Goal: Task Accomplishment & Management: Use online tool/utility

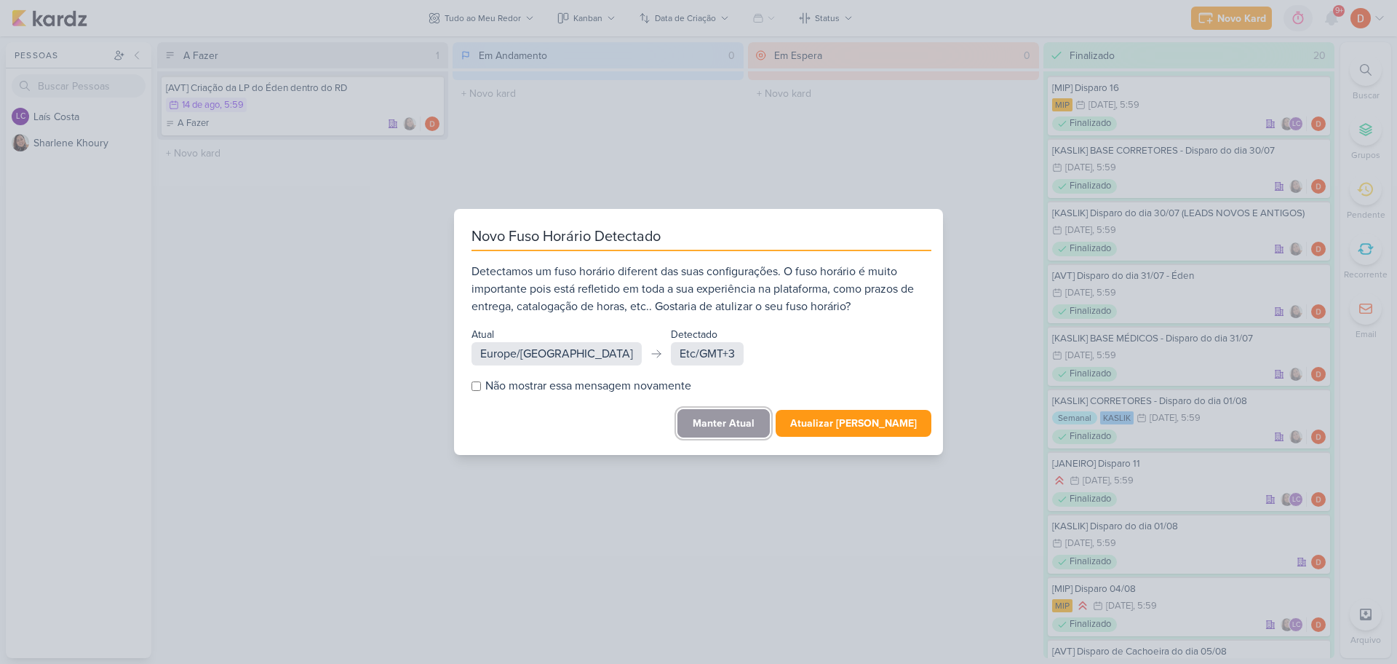
click at [726, 431] on button "Manter Atual" at bounding box center [724, 423] width 92 height 28
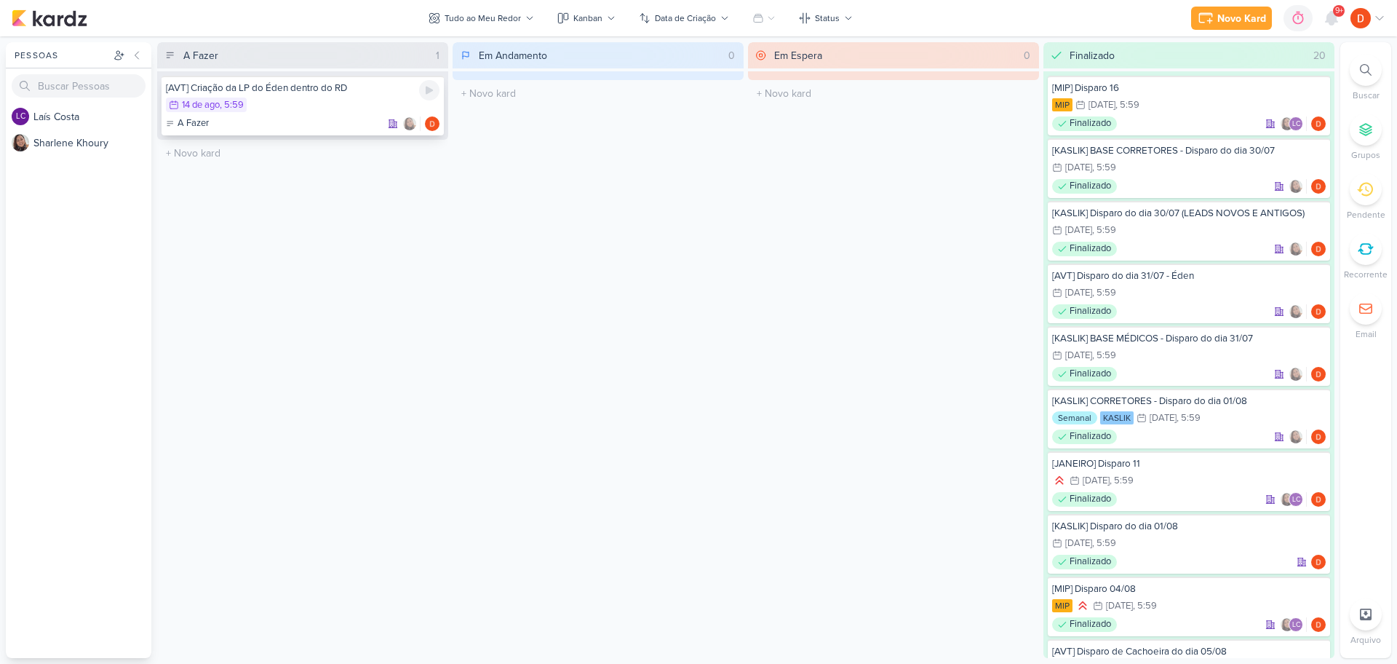
click at [296, 114] on div "[AVT] Criação da LP do Éden dentro do RD 14/8 14 de ago , 5:59 A Fazer" at bounding box center [303, 106] width 282 height 60
click at [0, 0] on div at bounding box center [0, 0] width 0 height 0
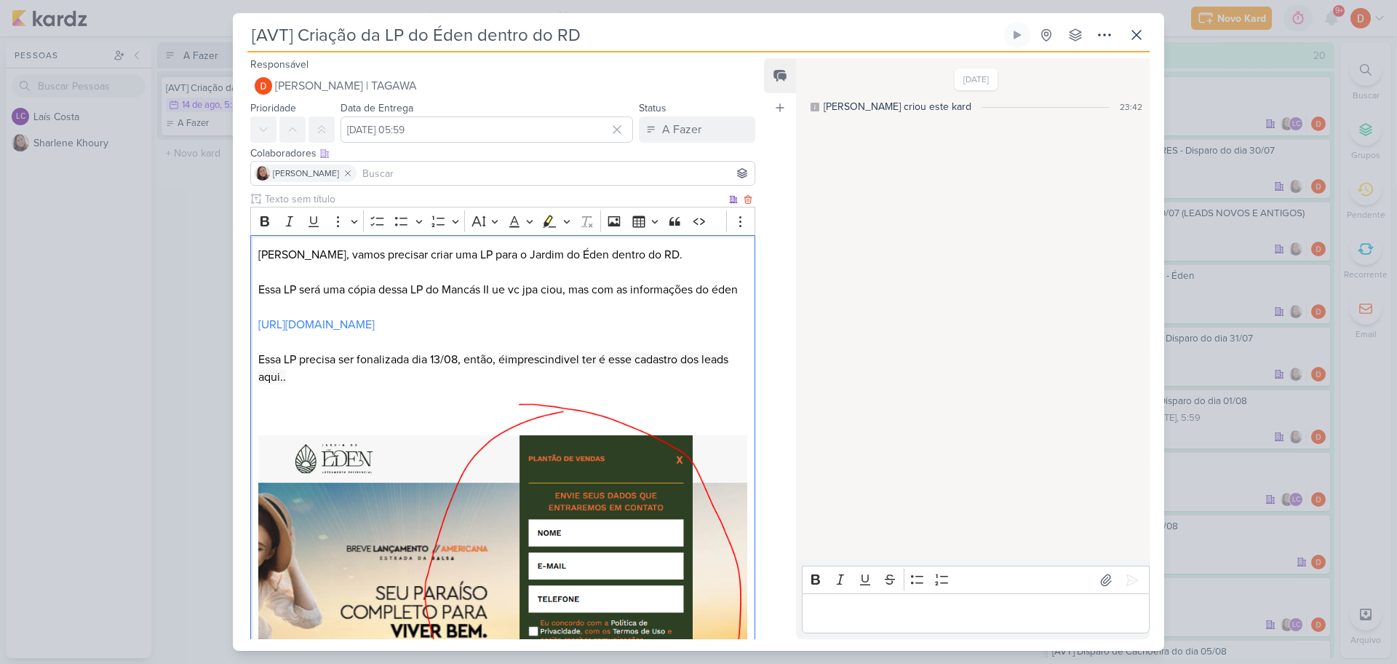
click at [445, 429] on p "Diego, vamos precisar criar uma LP para o Jardim do Éden dentro do RD. Essa LP …" at bounding box center [502, 503] width 489 height 515
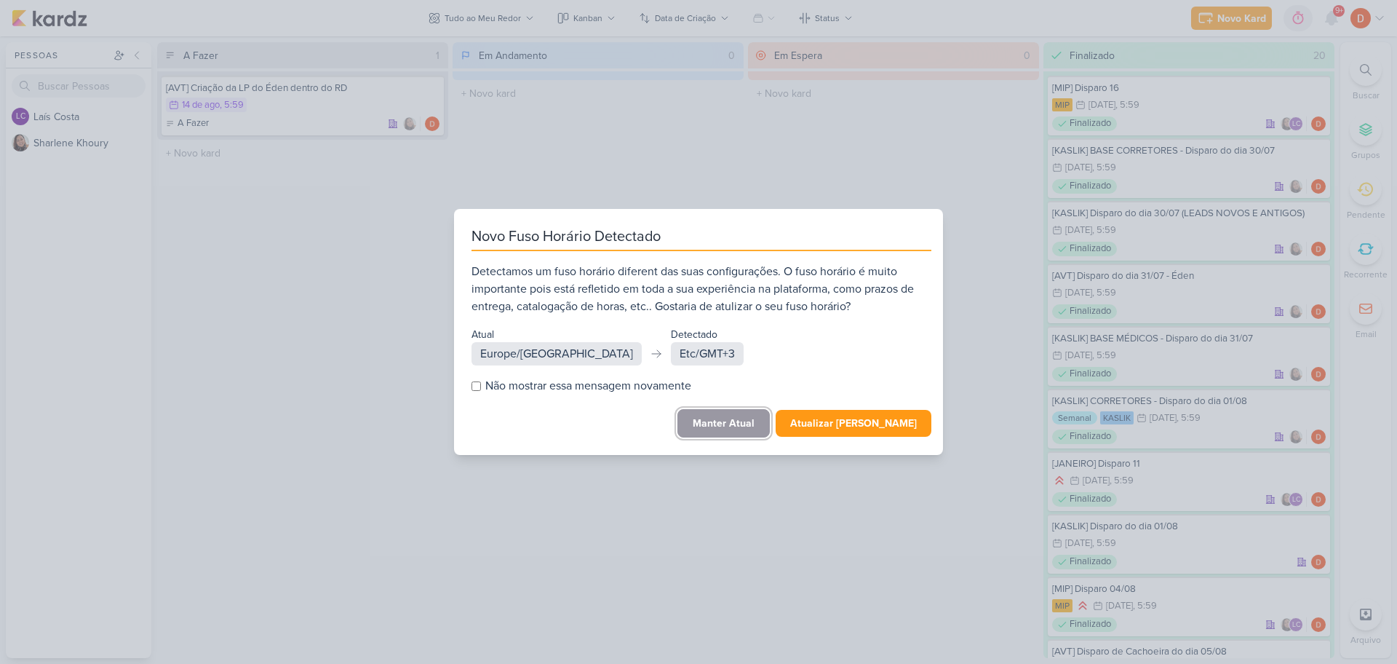
click at [720, 414] on button "Manter Atual" at bounding box center [724, 423] width 92 height 28
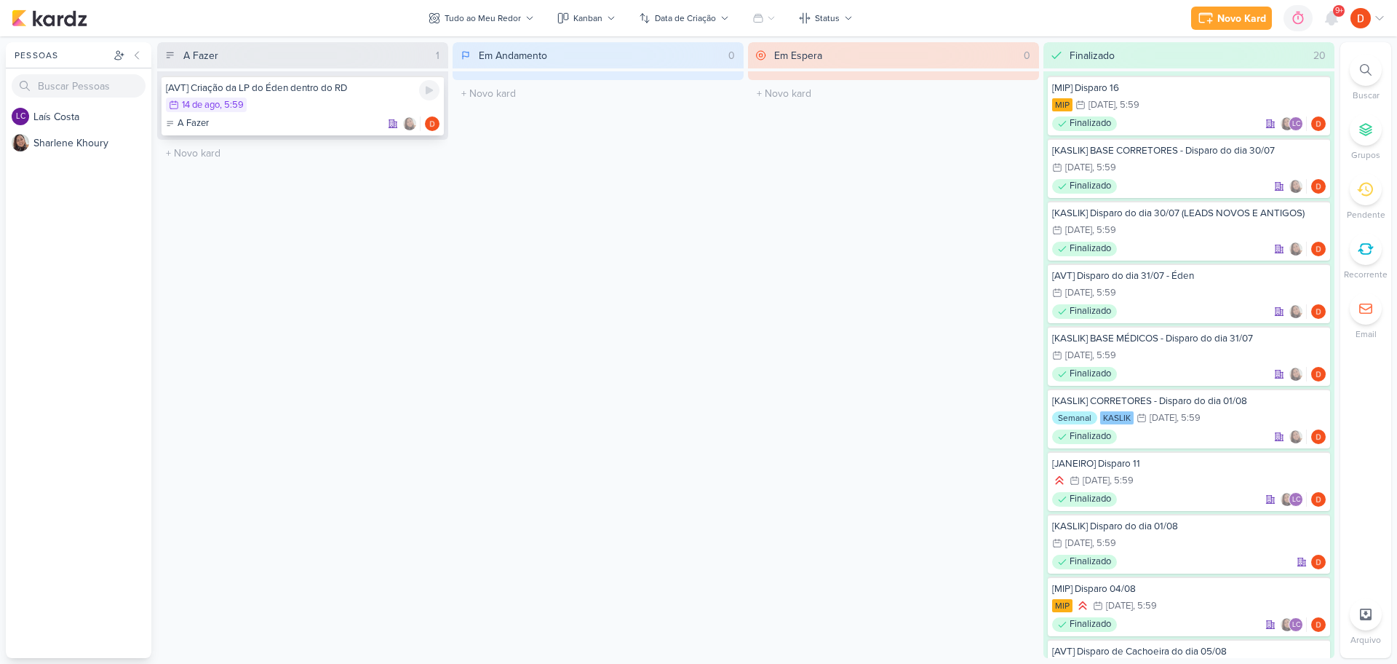
click at [309, 123] on div "A Fazer" at bounding box center [303, 123] width 274 height 15
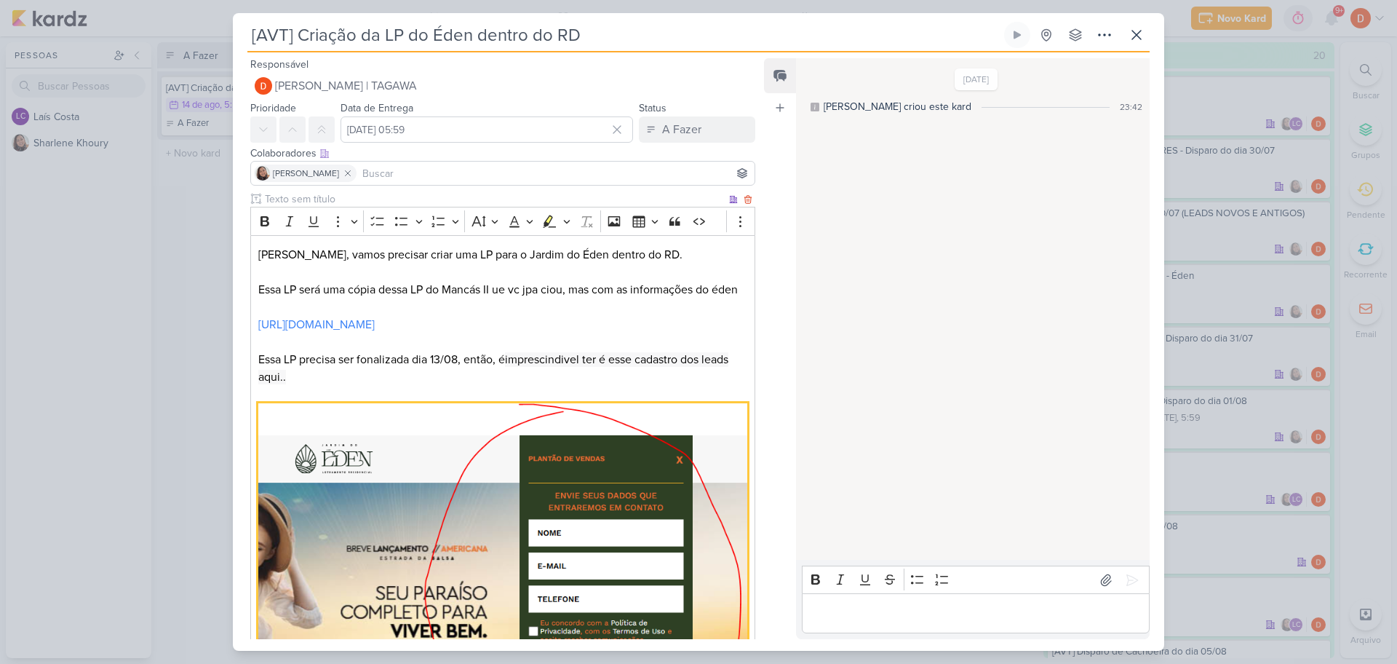
click at [294, 431] on img "Editor editing area: main" at bounding box center [502, 579] width 489 height 352
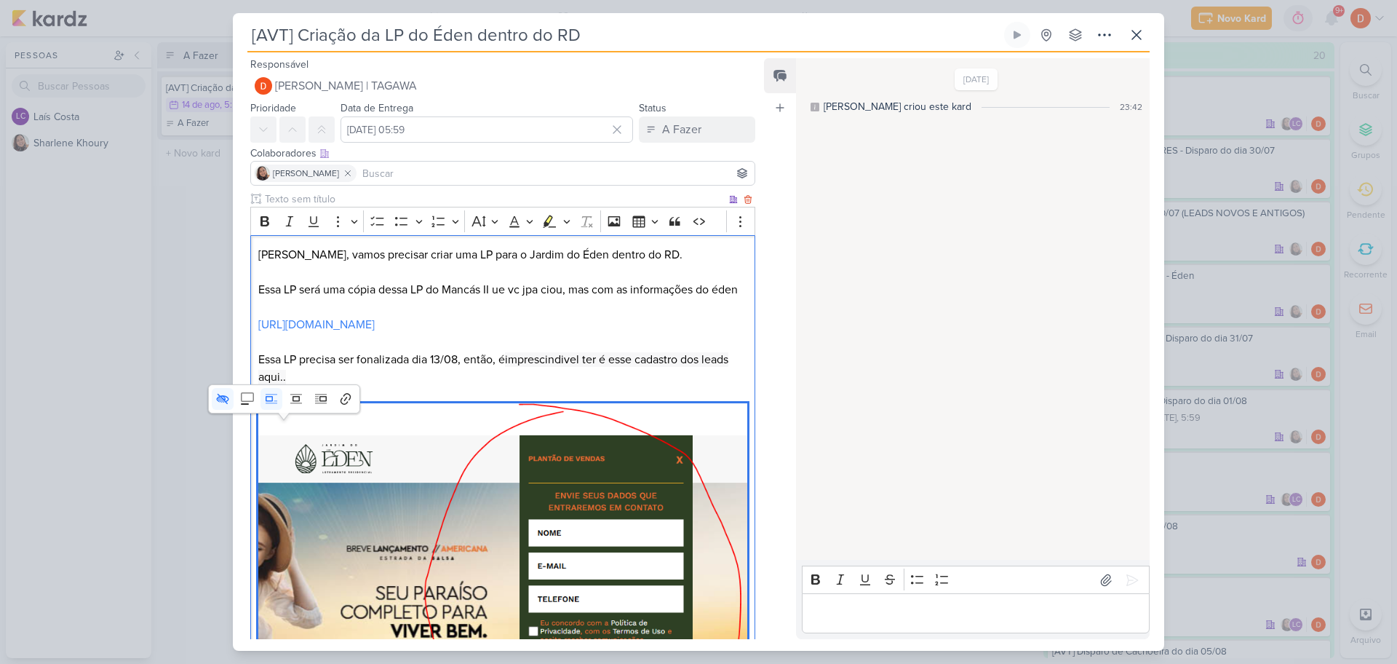
click at [294, 431] on img "Editor editing area: main" at bounding box center [502, 579] width 489 height 352
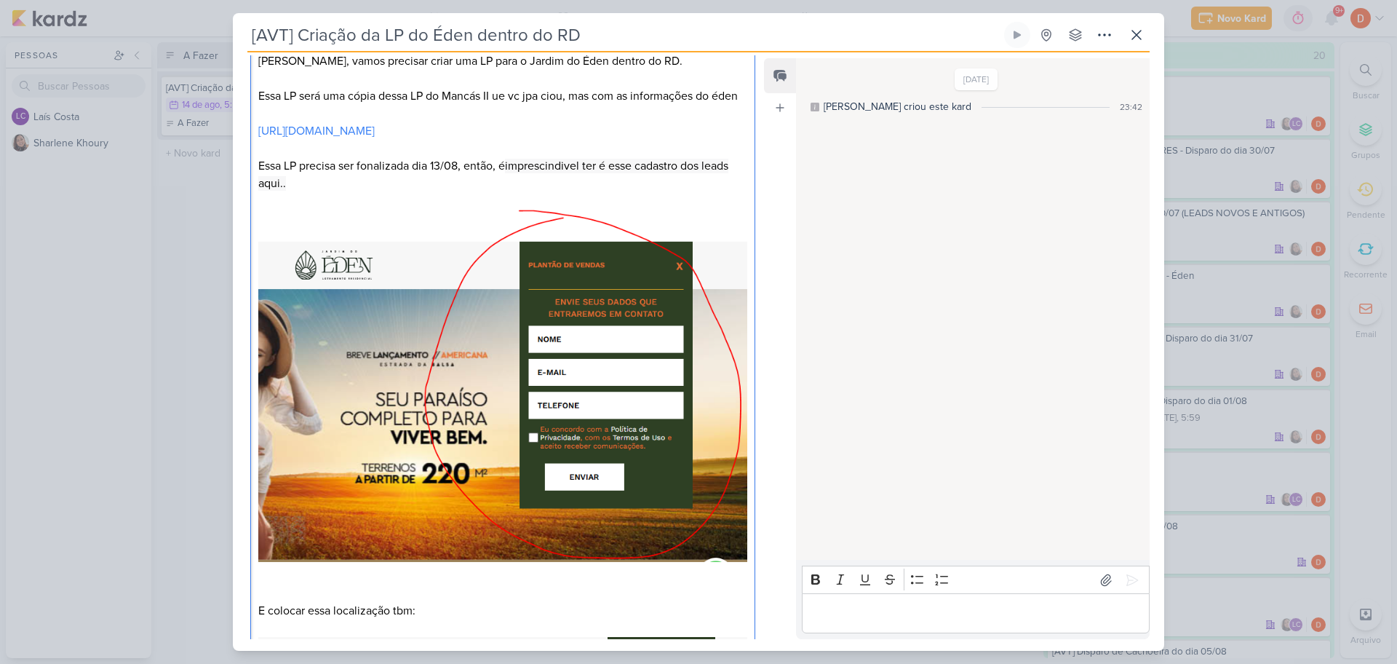
scroll to position [73, 0]
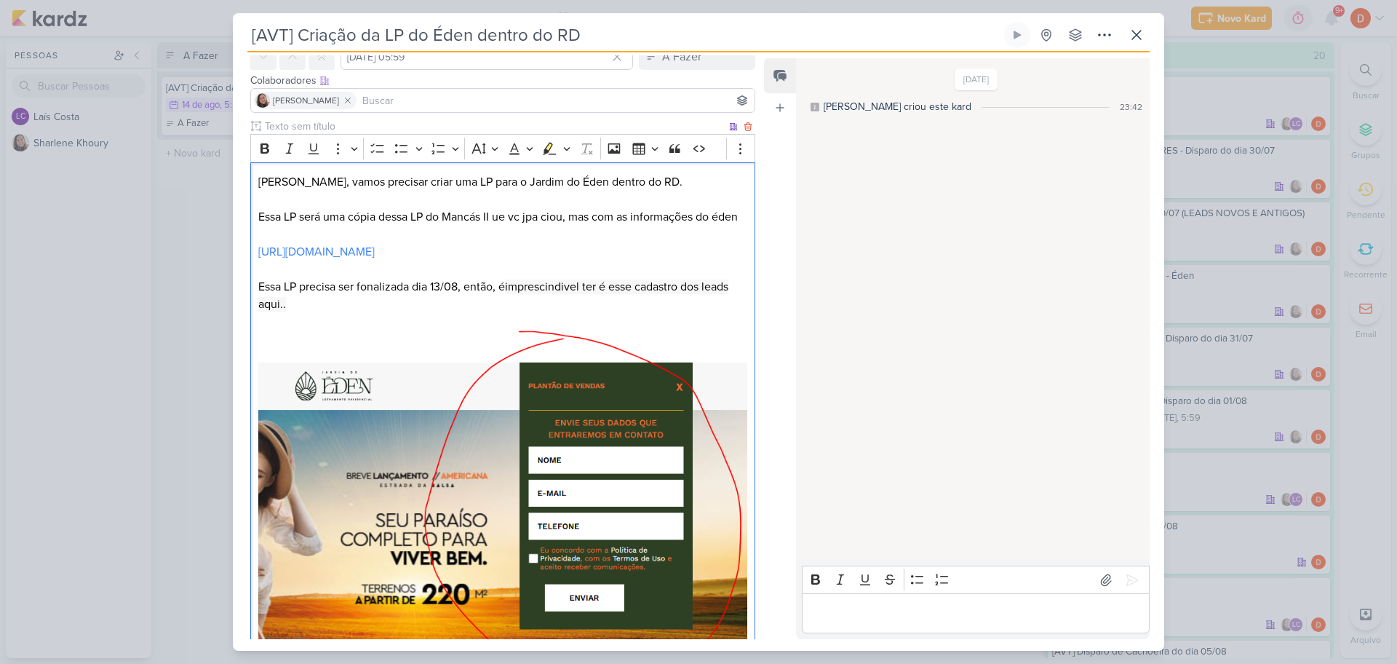
drag, startPoint x: 360, startPoint y: 270, endPoint x: 825, endPoint y: 86, distance: 500.9
click at [360, 259] on link "[URL][DOMAIN_NAME]" at bounding box center [316, 252] width 116 height 15
click at [549, 268] on p "[PERSON_NAME], vamos precisar criar uma LP para o Jardim do Éden dentro do RD. …" at bounding box center [502, 430] width 489 height 515
drag, startPoint x: 539, startPoint y: 271, endPoint x: 258, endPoint y: 271, distance: 281.7
click at [258, 271] on p "[PERSON_NAME], vamos precisar criar uma LP para o Jardim do Éden dentro do RD. …" at bounding box center [502, 430] width 489 height 515
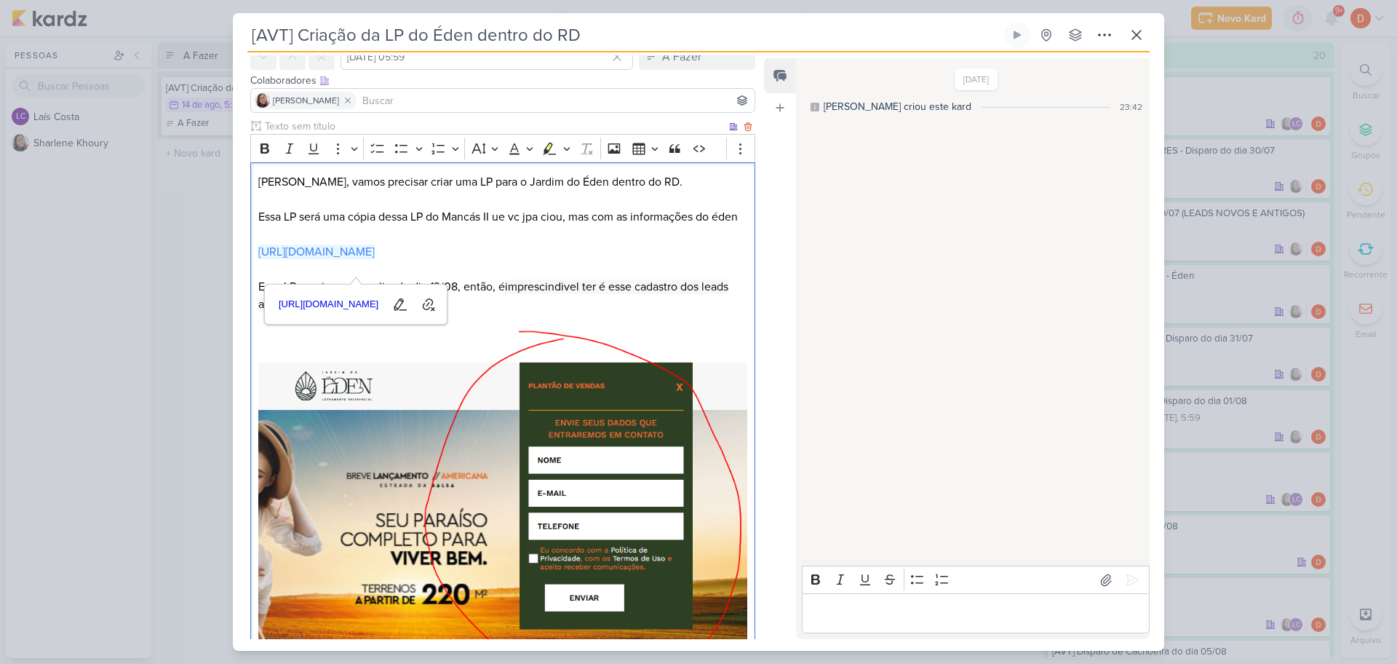
copy link "[URL][DOMAIN_NAME]"
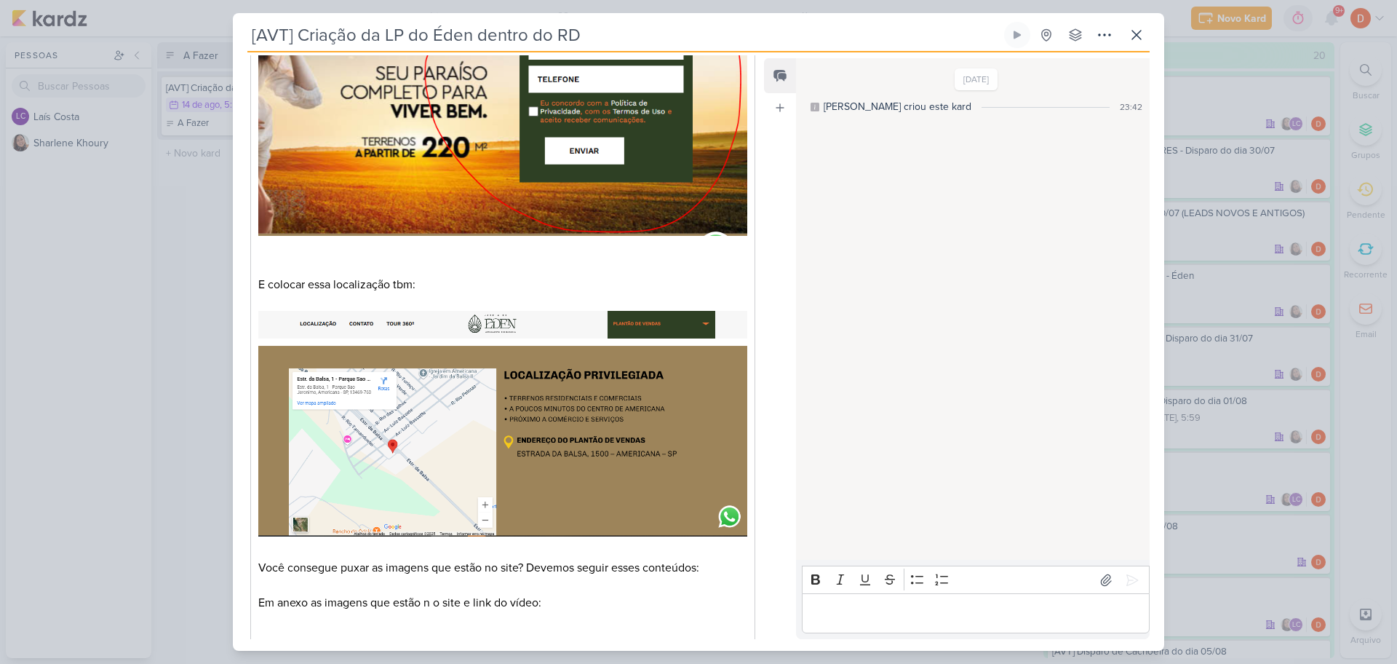
scroll to position [478, 0]
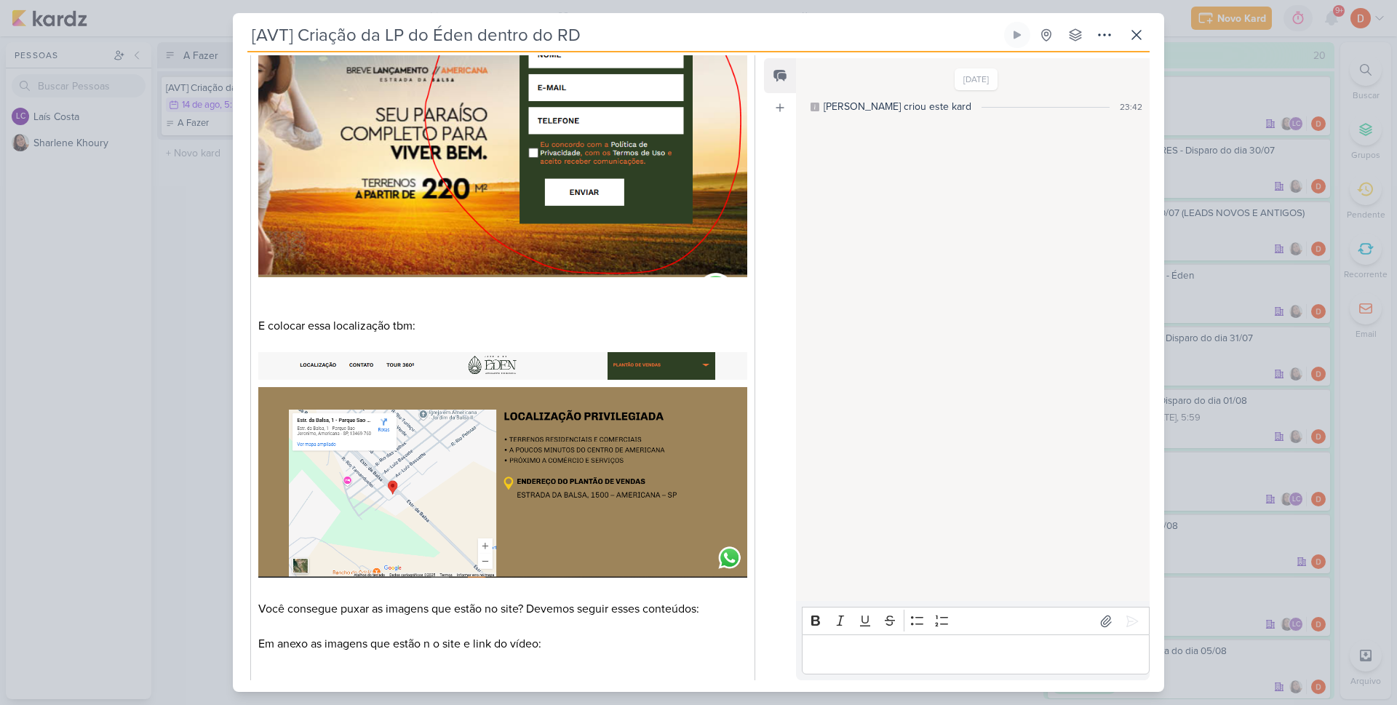
click at [221, 339] on div "[AVT] Criação da LP do Éden dentro do RD" at bounding box center [698, 352] width 1397 height 705
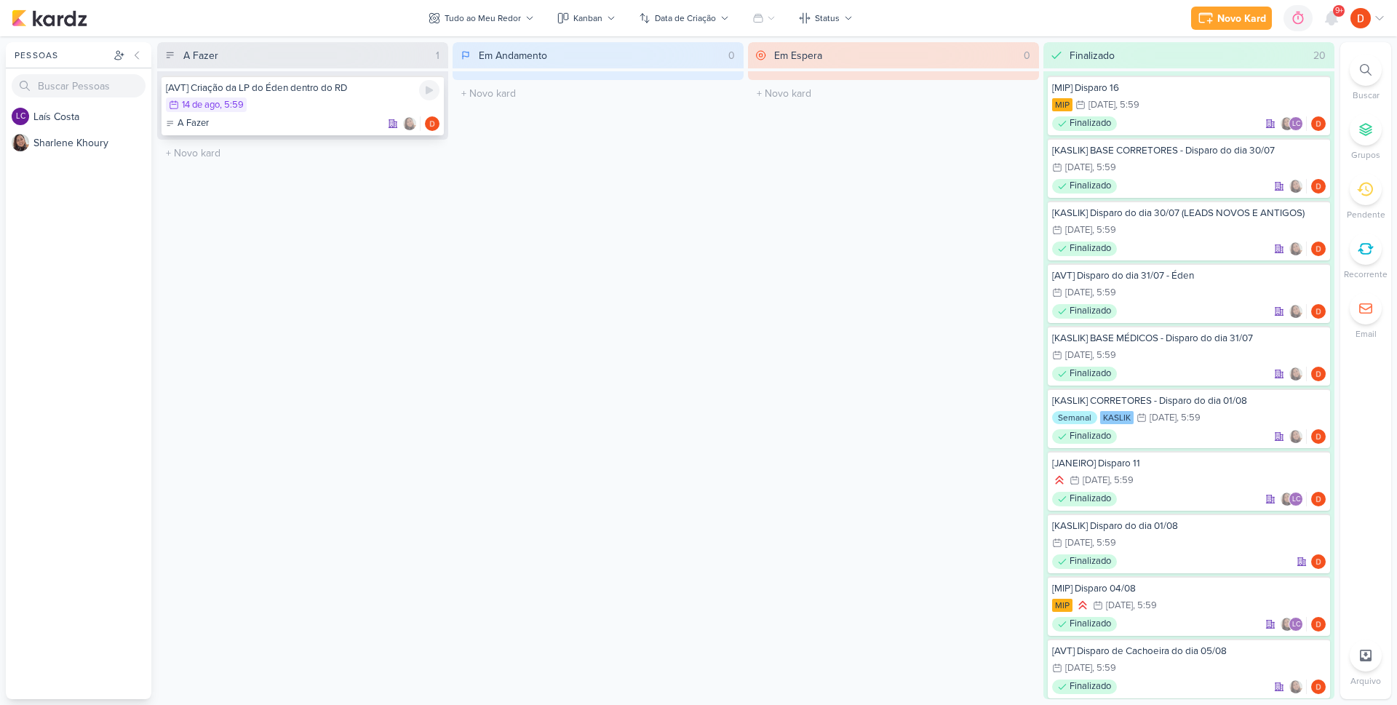
click at [311, 108] on div "14/8 [DATE] 5:59" at bounding box center [303, 106] width 274 height 16
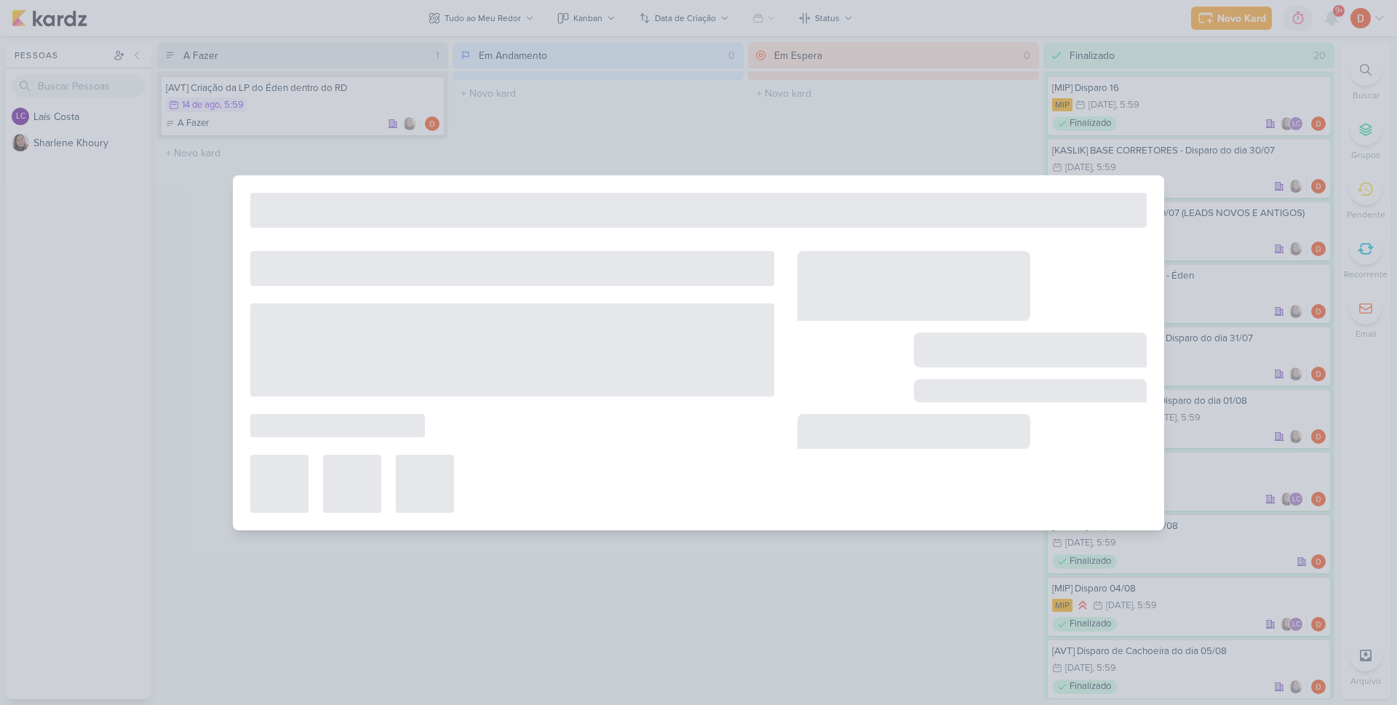
click at [311, 108] on div at bounding box center [698, 352] width 1397 height 705
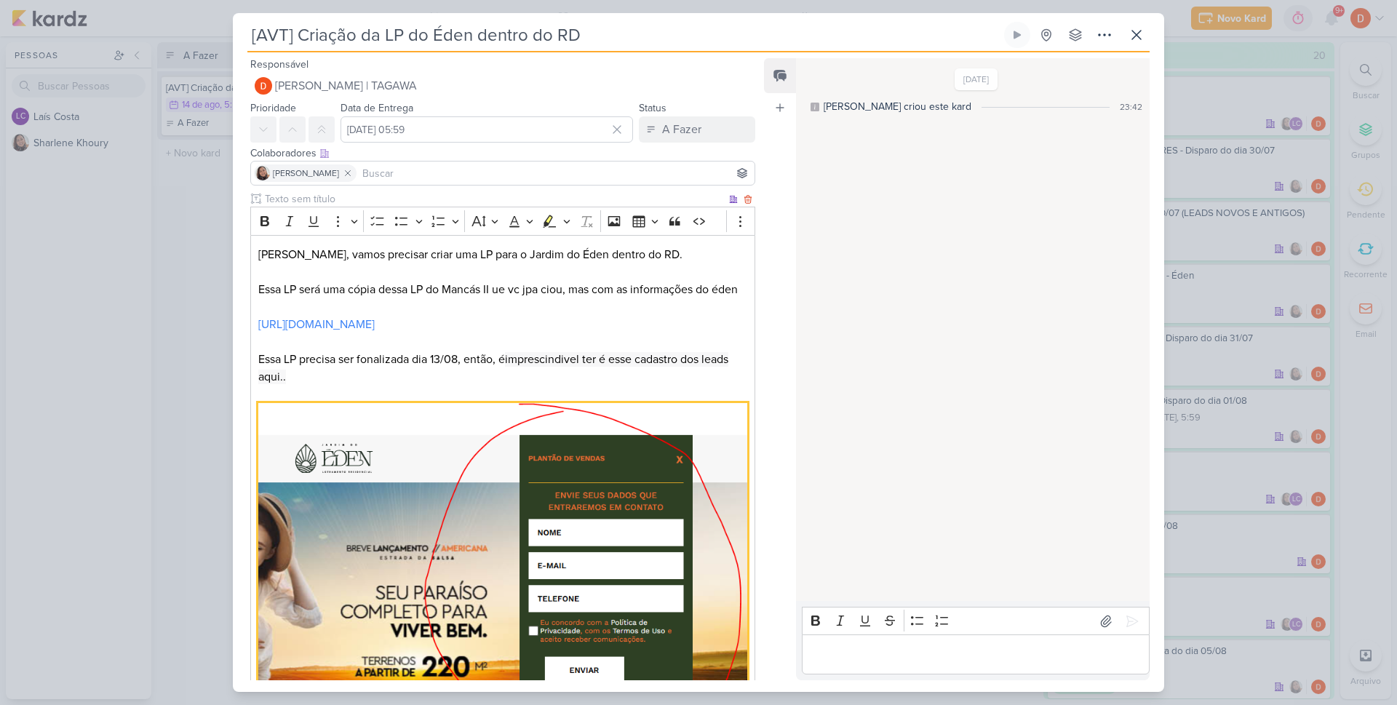
click at [263, 432] on img "Editor editing area: main" at bounding box center [502, 579] width 489 height 352
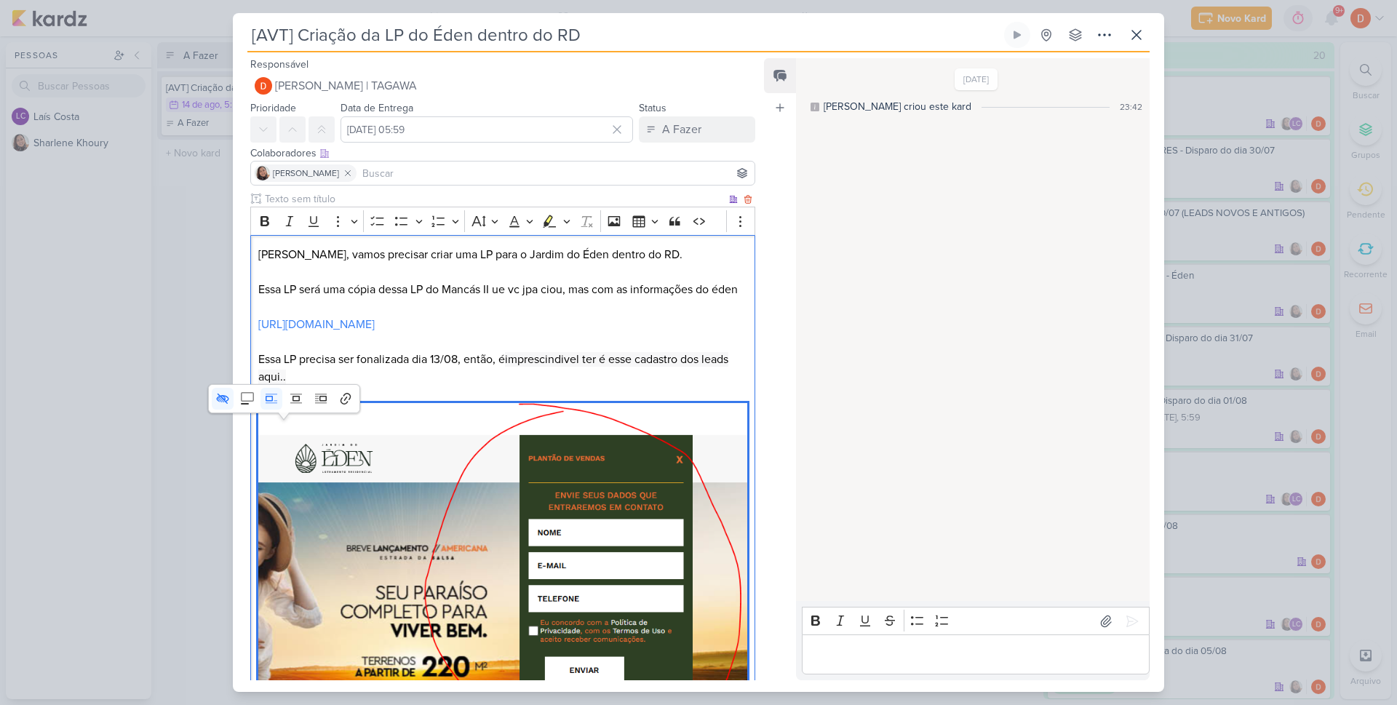
click at [263, 432] on img "Editor editing area: main" at bounding box center [502, 579] width 489 height 352
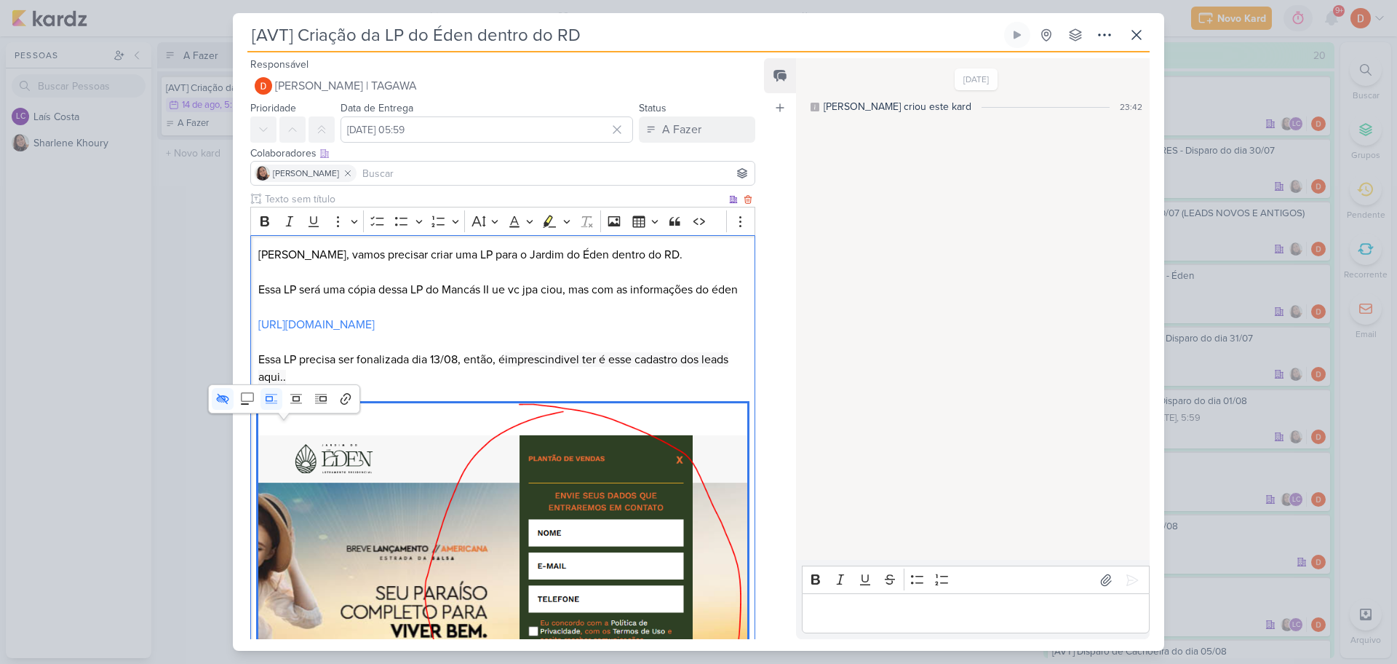
click at [404, 429] on p "[PERSON_NAME], vamos precisar criar uma LP para o Jardim do Éden dentro do RD. …" at bounding box center [502, 503] width 489 height 515
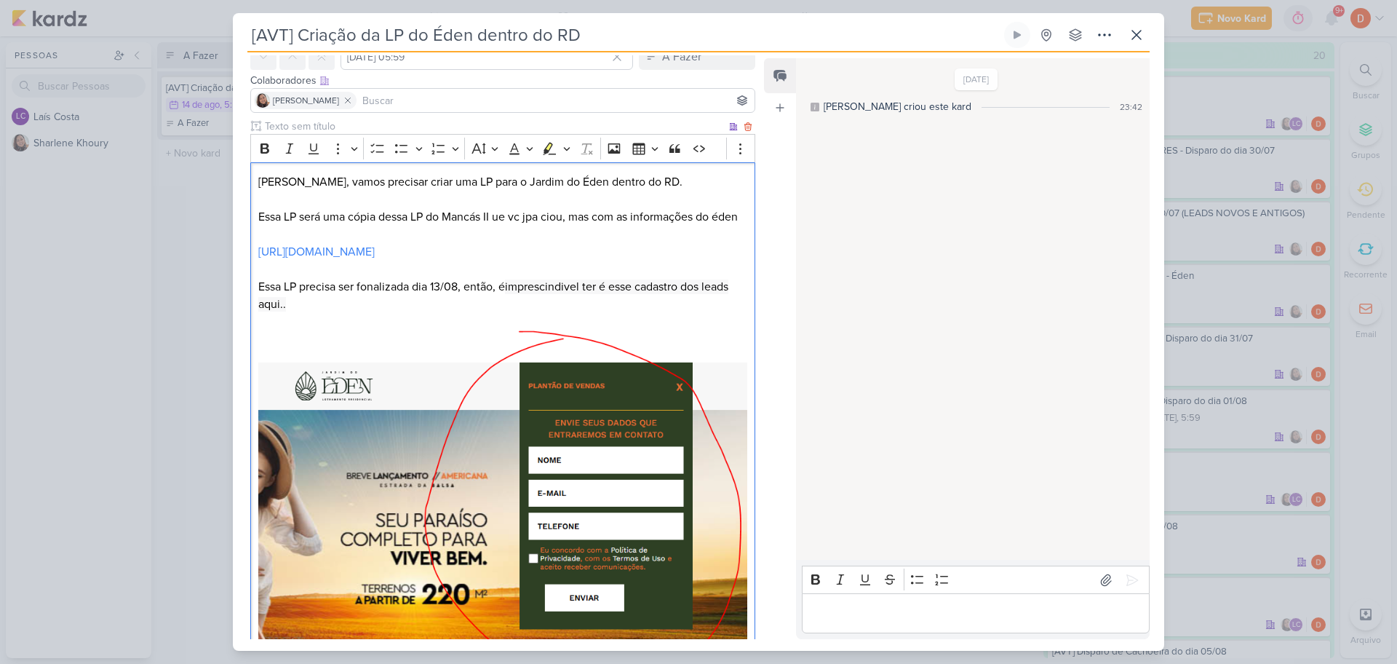
scroll to position [218, 0]
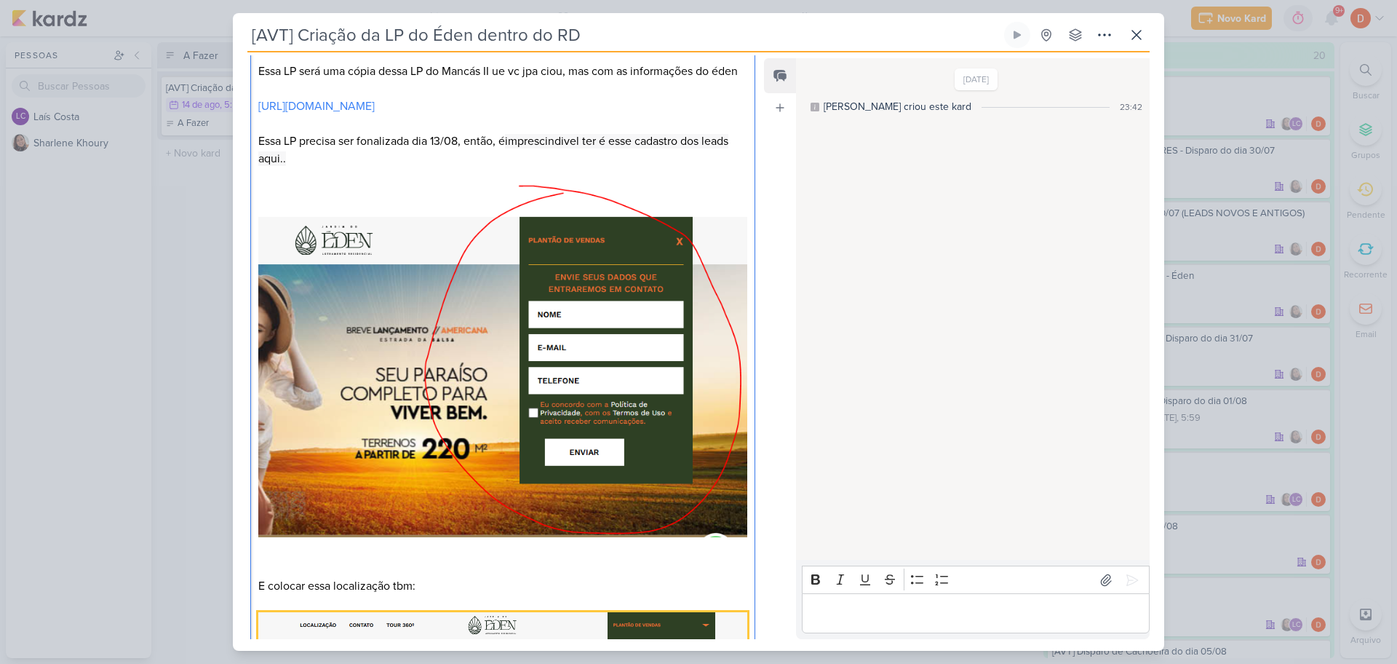
click at [215, 204] on div "[AVT] Criação da LP do Éden dentro do RD" at bounding box center [698, 332] width 1397 height 664
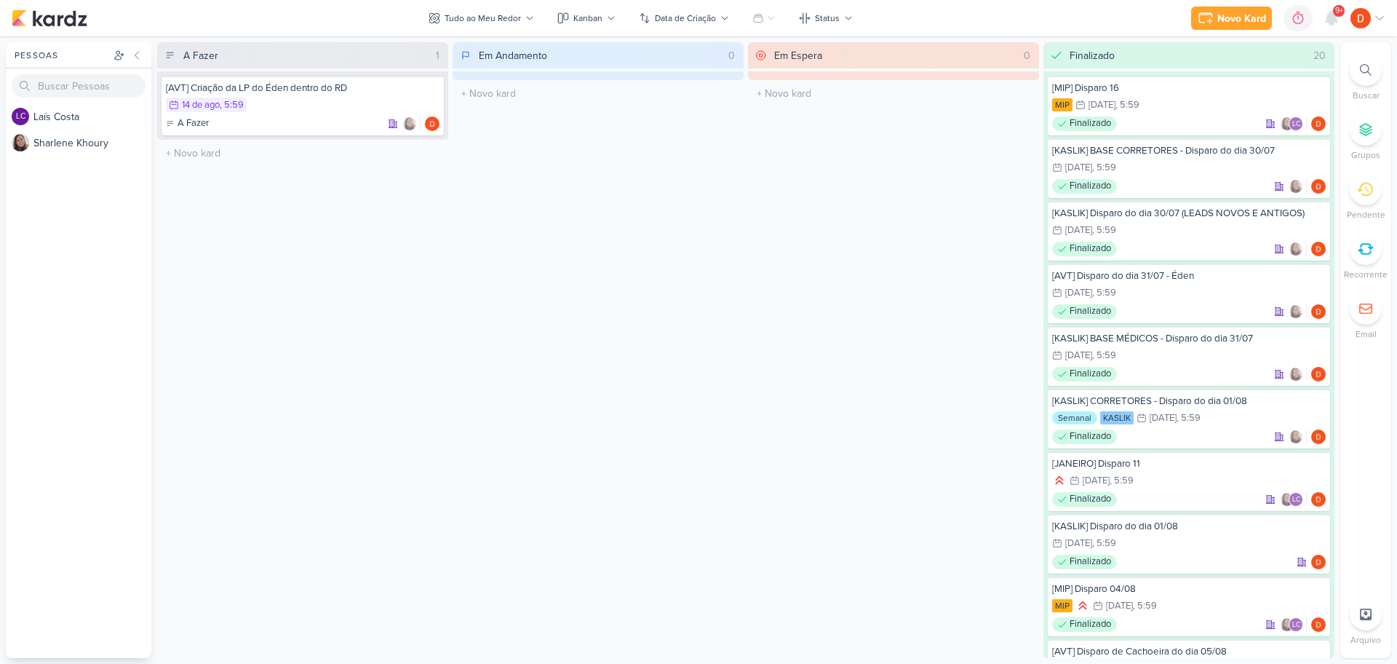
click at [1380, 19] on icon at bounding box center [1380, 18] width 12 height 12
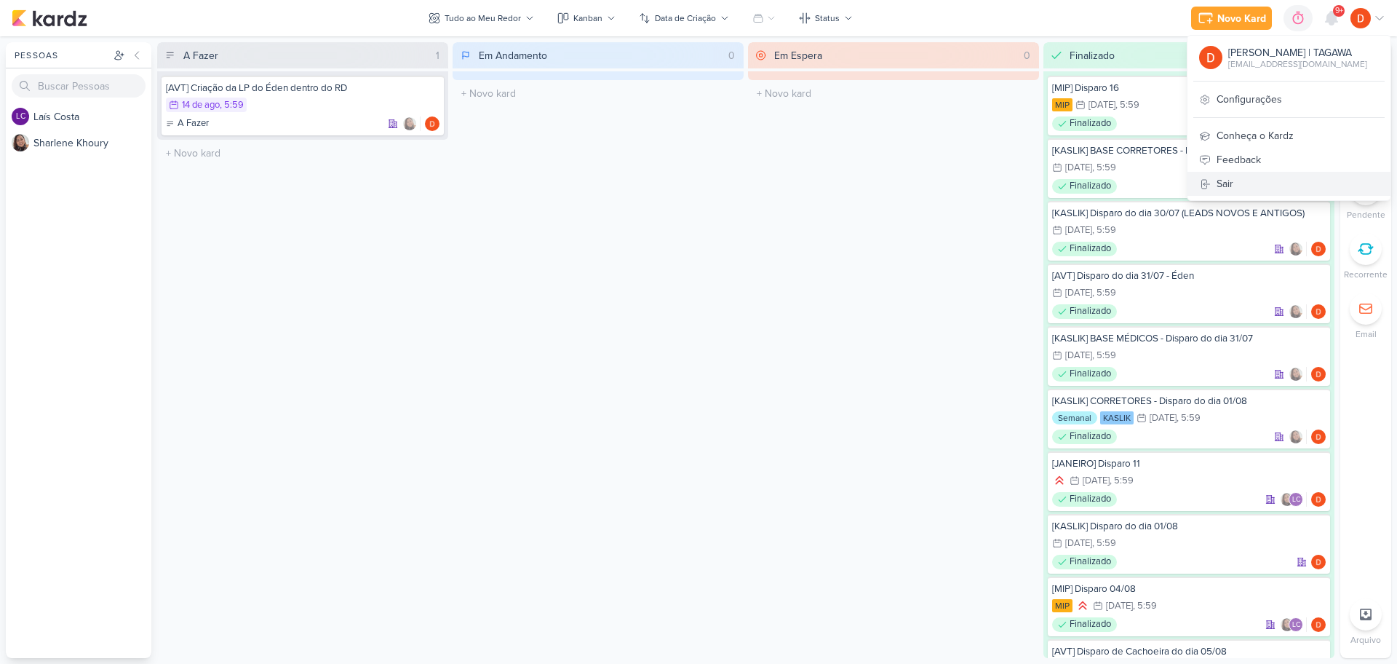
click at [1243, 184] on link "Sair" at bounding box center [1289, 184] width 203 height 24
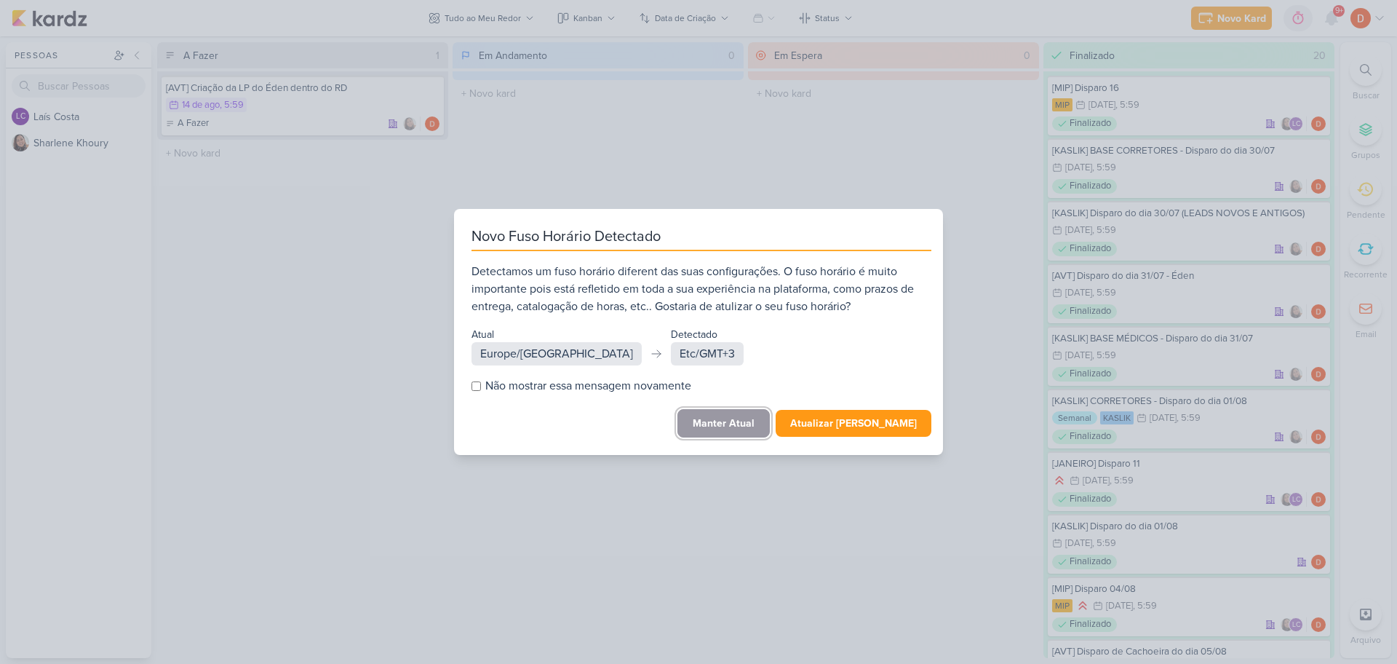
click at [737, 418] on button "Manter Atual" at bounding box center [724, 423] width 92 height 28
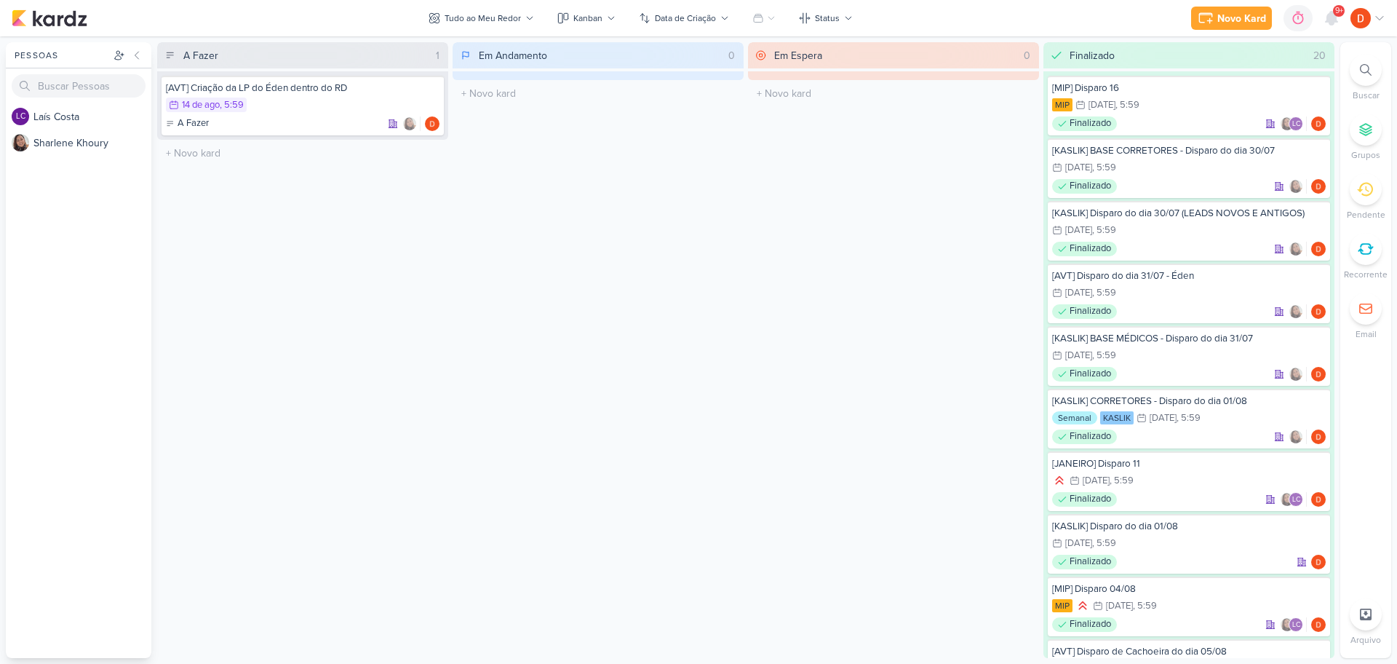
click at [1376, 15] on icon at bounding box center [1380, 18] width 12 height 12
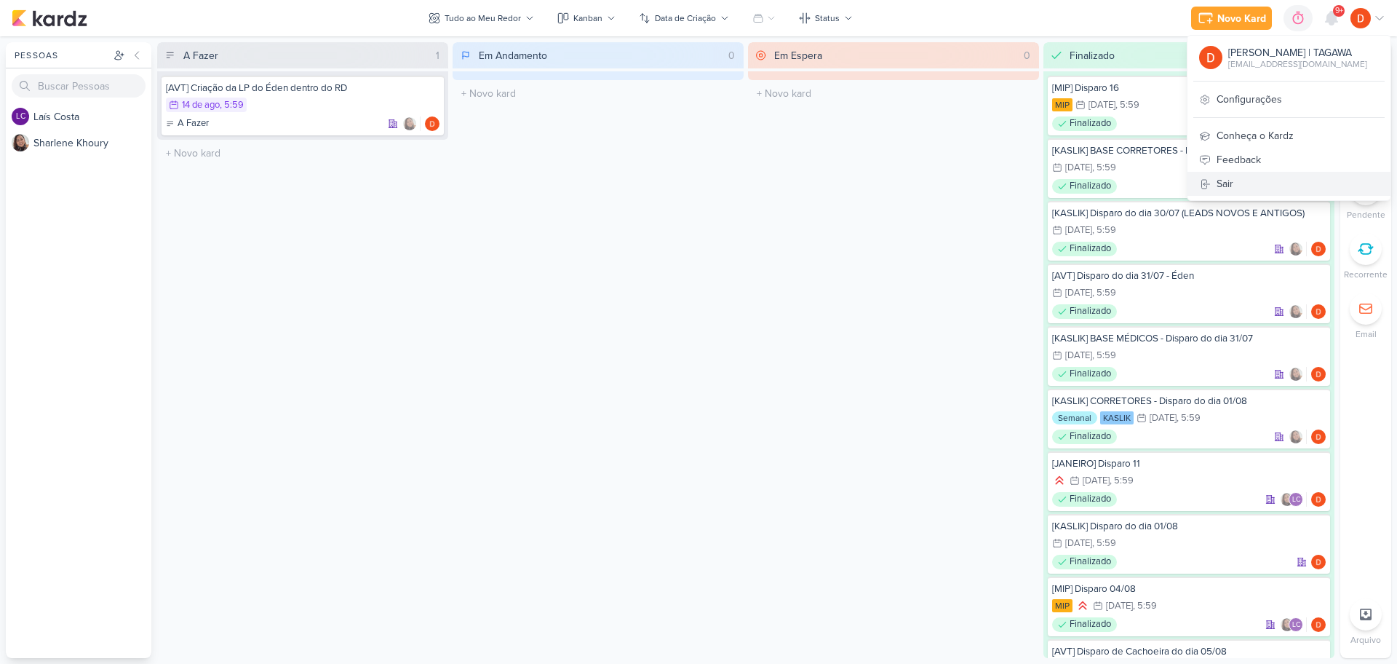
click at [1234, 175] on link "Sair" at bounding box center [1289, 184] width 203 height 24
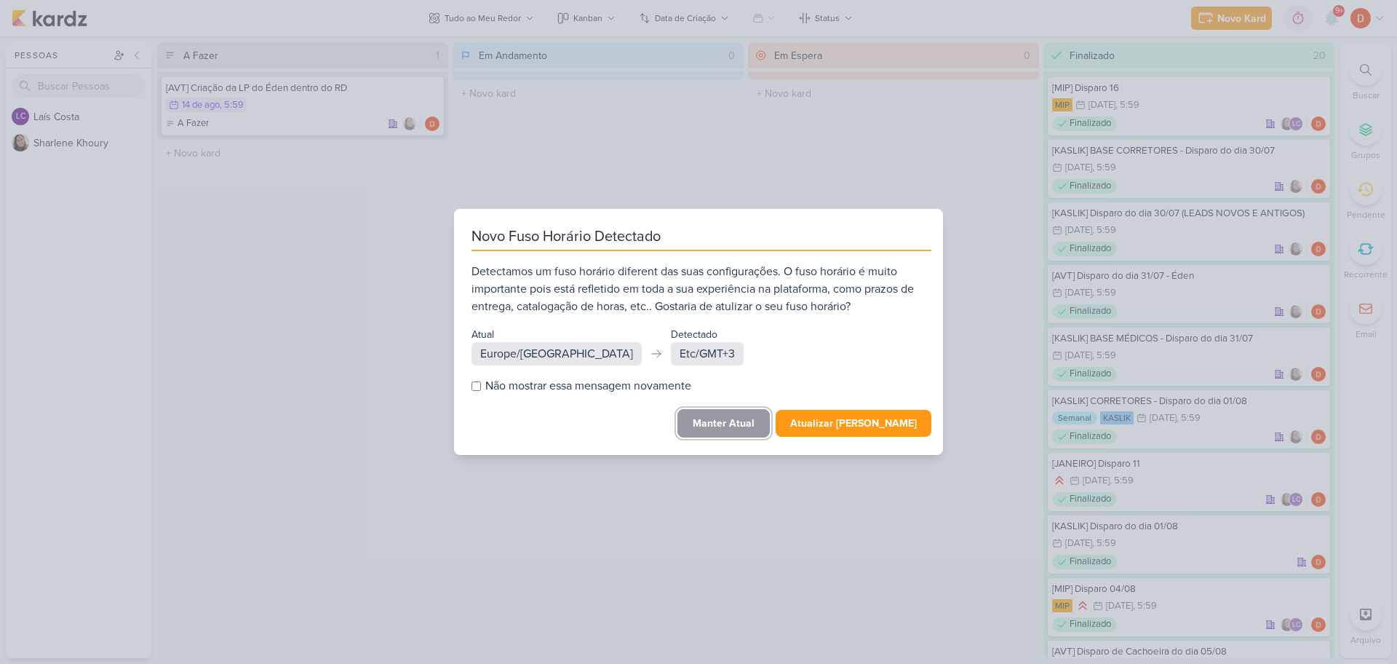
click at [747, 421] on button "Manter Atual" at bounding box center [724, 423] width 92 height 28
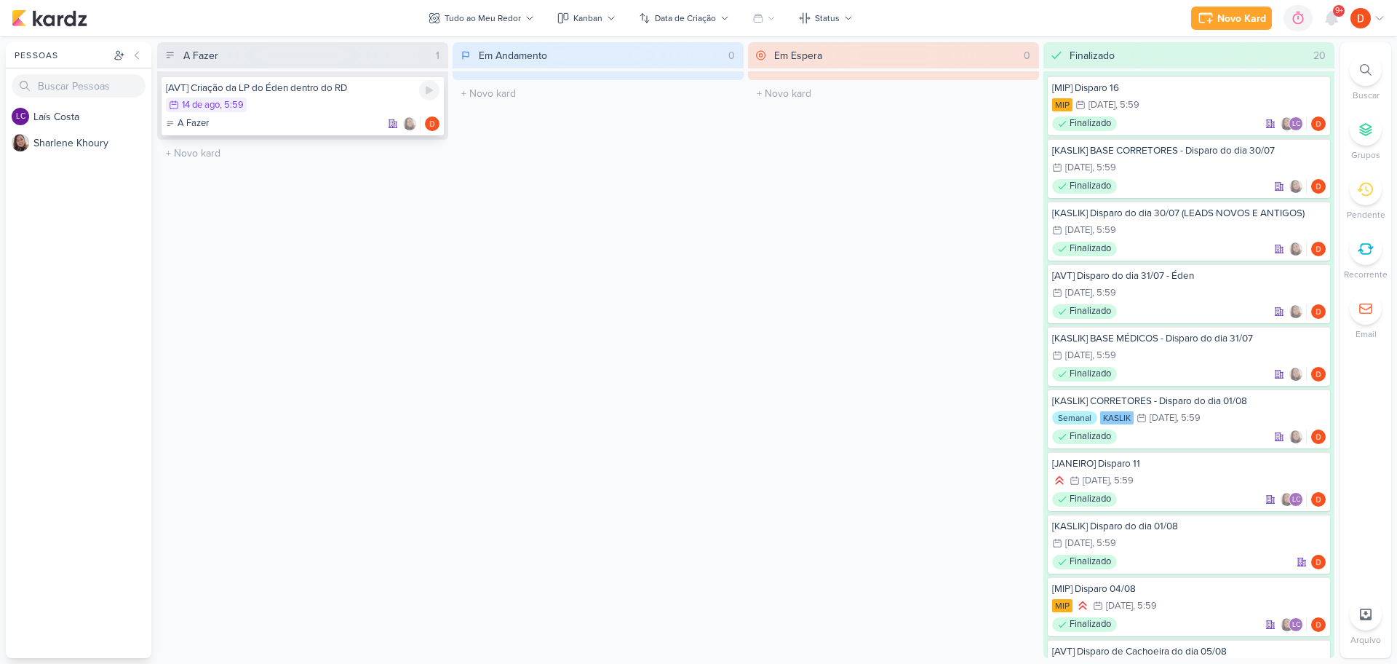
click at [293, 114] on div "[AVT] Criação da LP do Éden dentro do RD 14/8 14 de ago , 5:59 A Fazer" at bounding box center [303, 106] width 282 height 60
